Goal: Task Accomplishment & Management: Complete application form

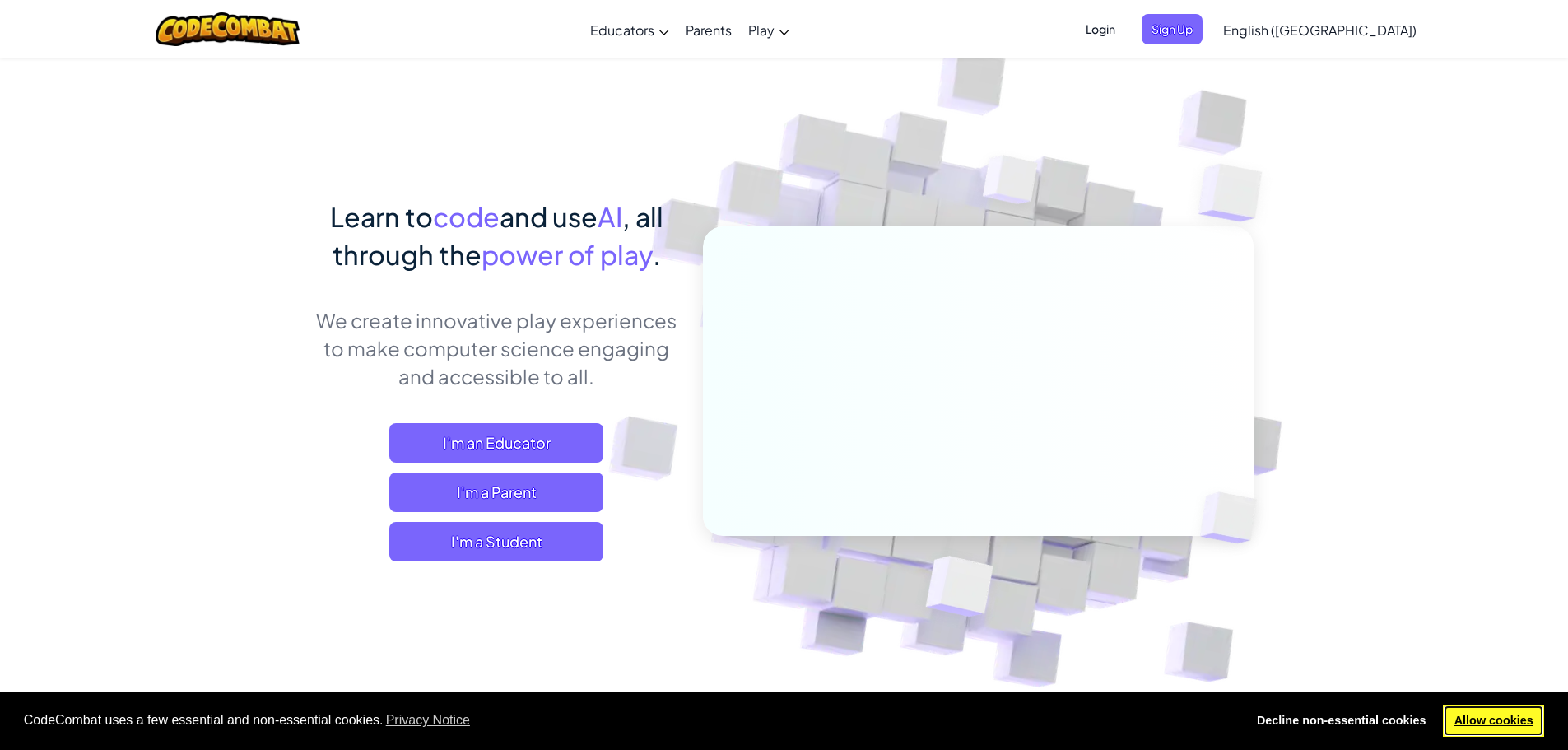
click at [1506, 726] on link "Allow cookies" at bounding box center [1494, 721] width 101 height 33
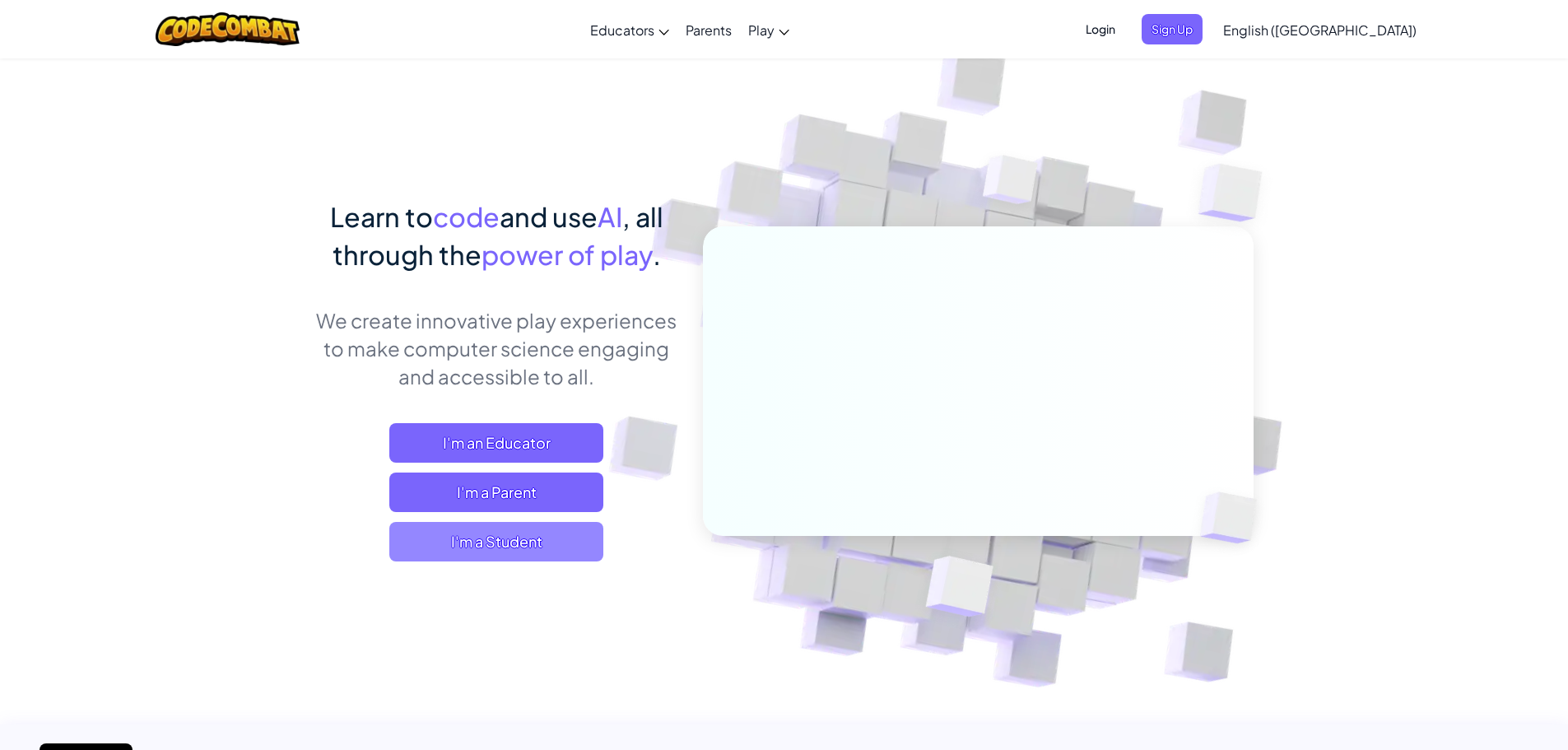
click at [559, 553] on span "I'm a Student" at bounding box center [496, 541] width 214 height 40
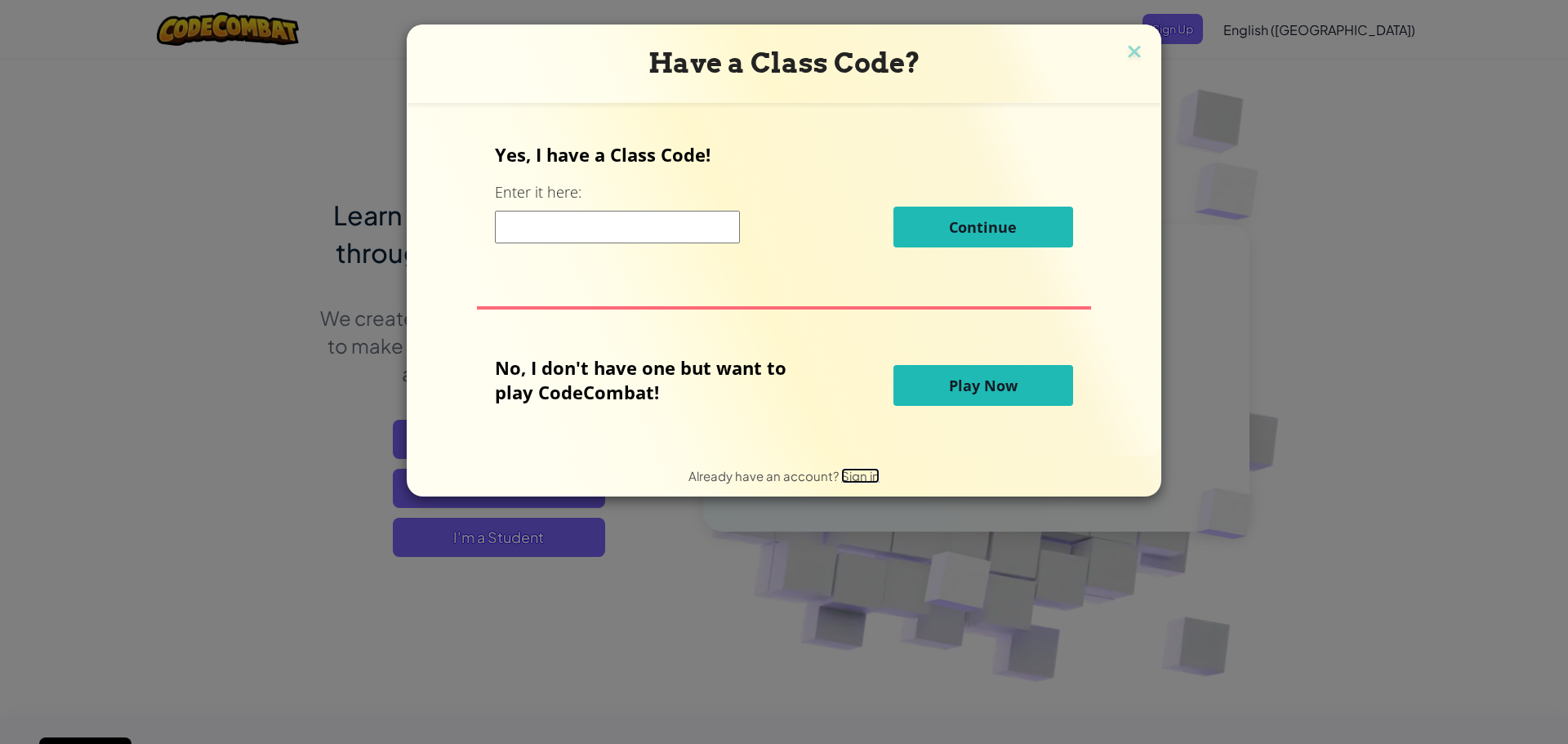
click at [859, 473] on span "Sign in" at bounding box center [860, 476] width 38 height 16
